Goal: Register for event/course

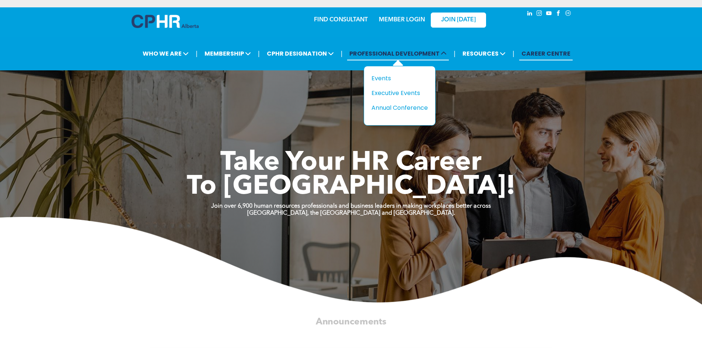
click at [376, 51] on span "PROFESSIONAL DEVELOPMENT" at bounding box center [398, 54] width 102 height 14
click at [377, 55] on span "PROFESSIONAL DEVELOPMENT" at bounding box center [398, 54] width 102 height 14
click at [383, 75] on div "Events" at bounding box center [396, 78] width 51 height 9
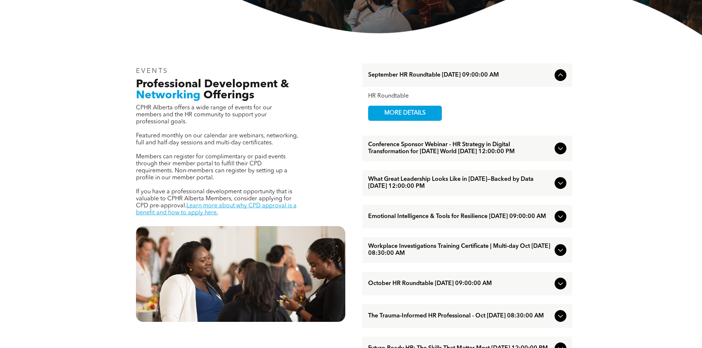
scroll to position [221, 0]
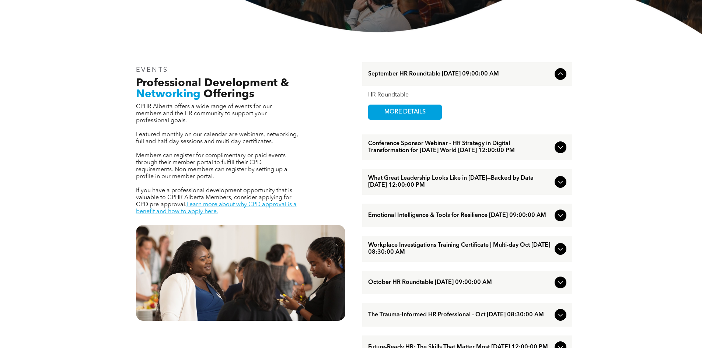
click at [398, 219] on span "Emotional Intelligence & Tools for Resilience [DATE] 09:00:00 AM" at bounding box center [459, 215] width 183 height 7
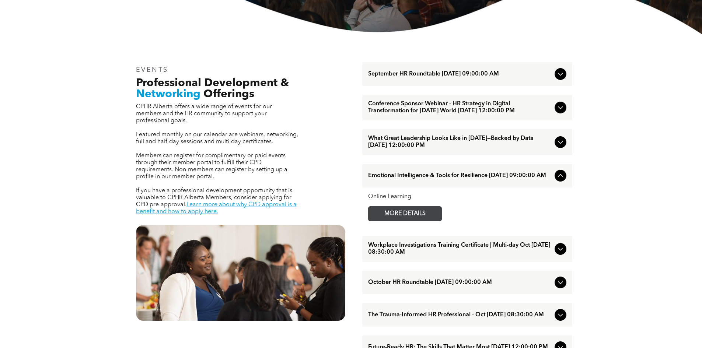
click at [419, 221] on span "MORE DETAILS" at bounding box center [405, 214] width 58 height 14
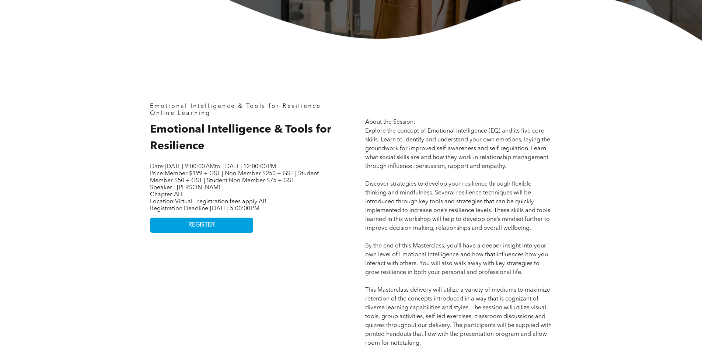
scroll to position [295, 0]
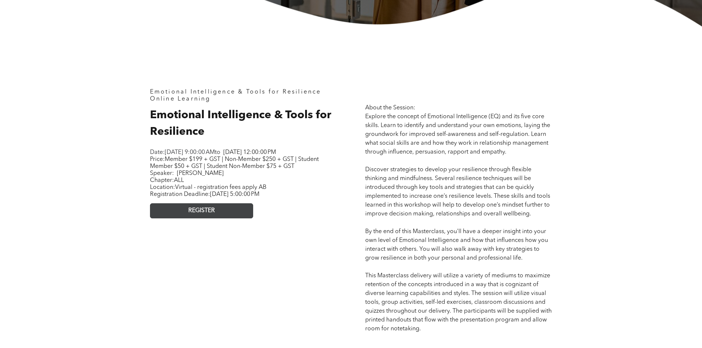
click at [235, 216] on link "REGISTER" at bounding box center [201, 210] width 103 height 15
